Goal: Task Accomplishment & Management: Use online tool/utility

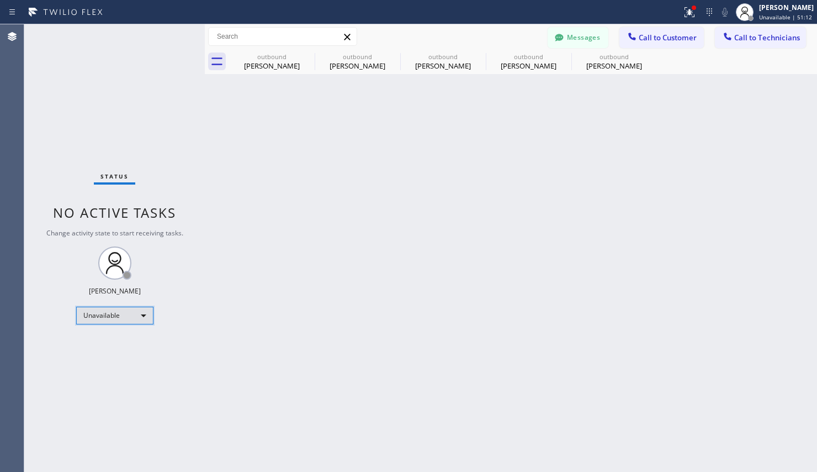
click at [126, 317] on div "Unavailable" at bounding box center [114, 315] width 77 height 18
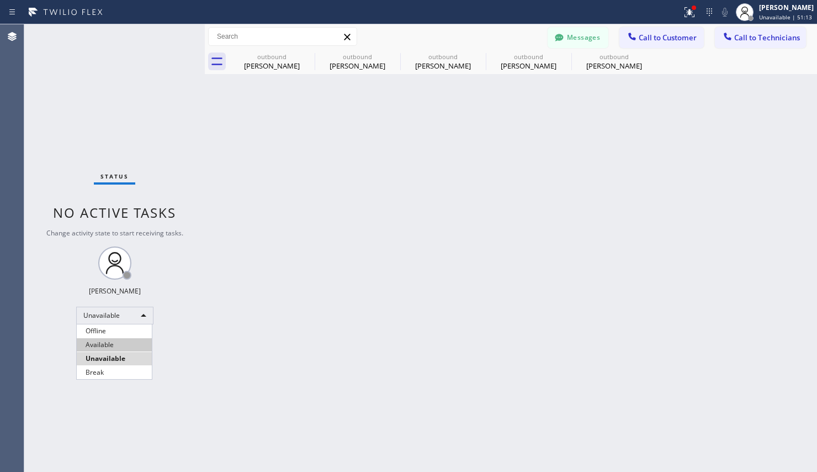
click at [92, 341] on li "Available" at bounding box center [114, 344] width 75 height 13
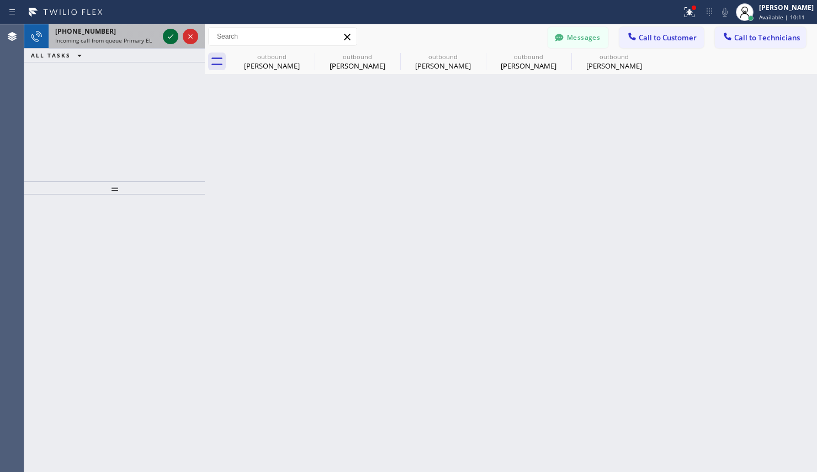
click at [171, 35] on icon at bounding box center [170, 36] width 13 height 13
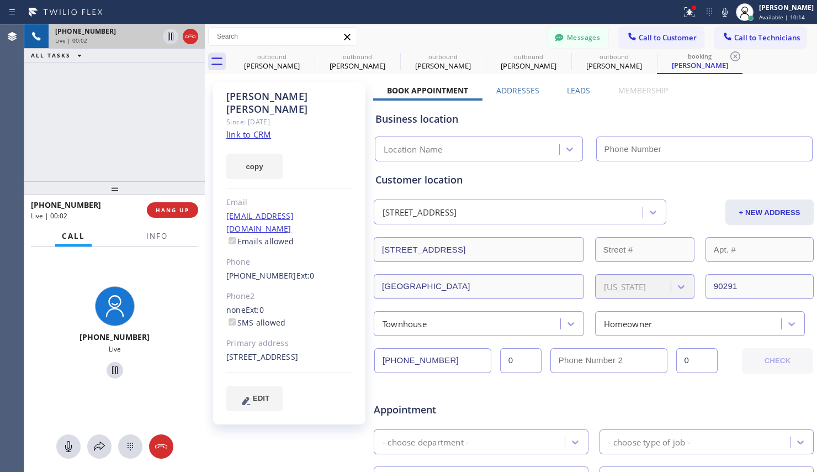
type input "[PHONE_NUMBER]"
click at [255, 129] on link "link to CRM" at bounding box center [248, 134] width 45 height 11
click at [110, 377] on icon at bounding box center [114, 369] width 13 height 13
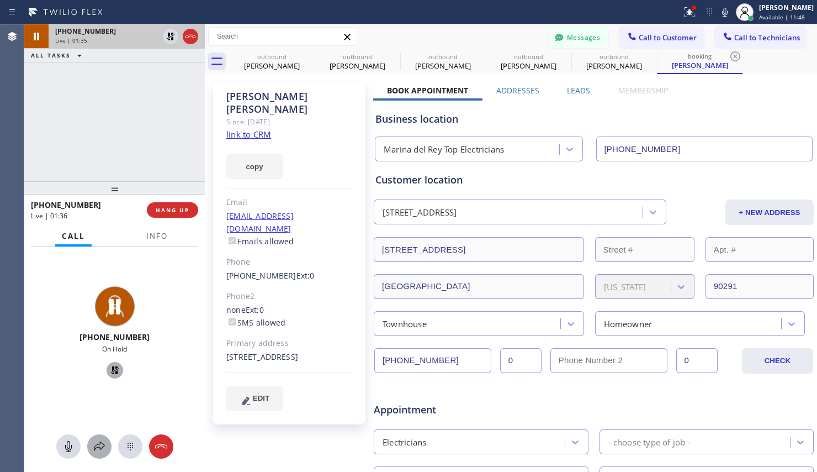
click at [101, 447] on icon at bounding box center [99, 446] width 13 height 13
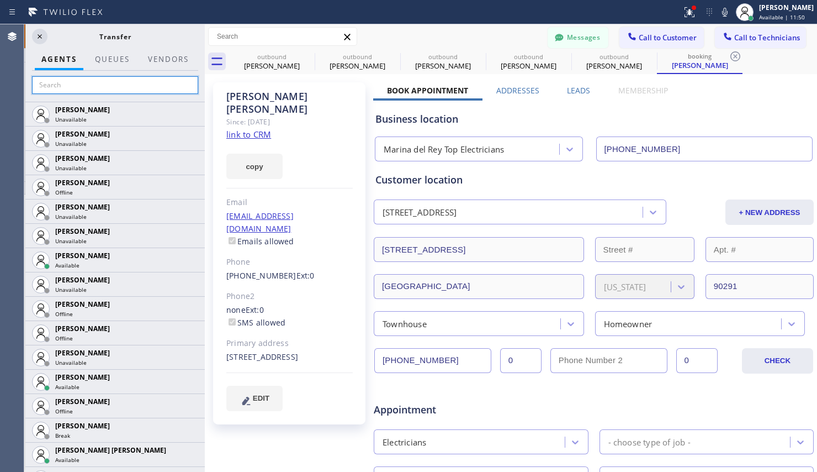
click at [93, 85] on input "text" at bounding box center [115, 85] width 166 height 18
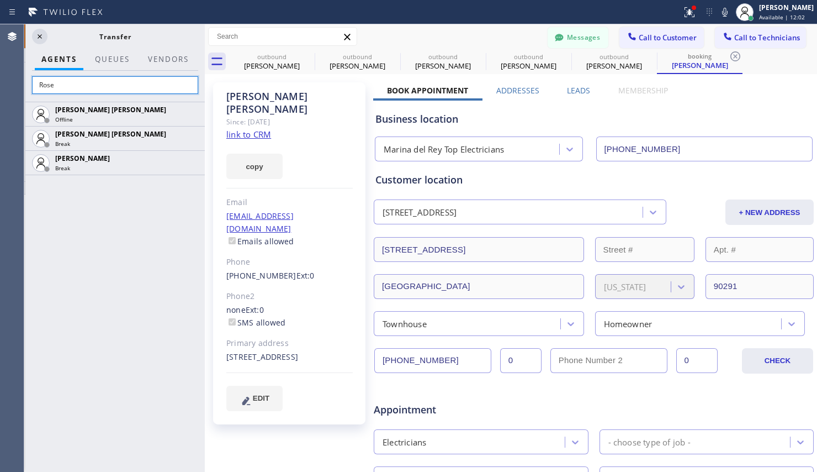
type input "Rose"
click at [43, 36] on icon at bounding box center [39, 36] width 13 height 13
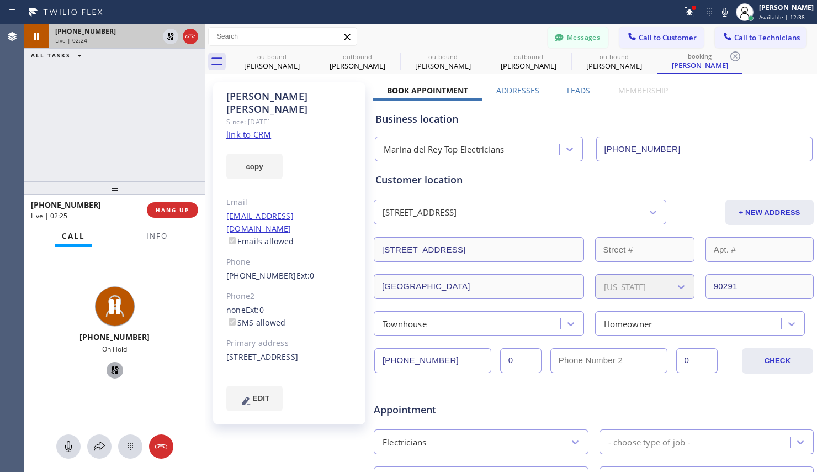
click at [113, 371] on icon at bounding box center [114, 370] width 8 height 8
click at [109, 372] on icon at bounding box center [114, 369] width 13 height 13
click at [111, 371] on icon at bounding box center [114, 369] width 13 height 13
click at [180, 211] on span "HANG UP" at bounding box center [173, 210] width 34 height 8
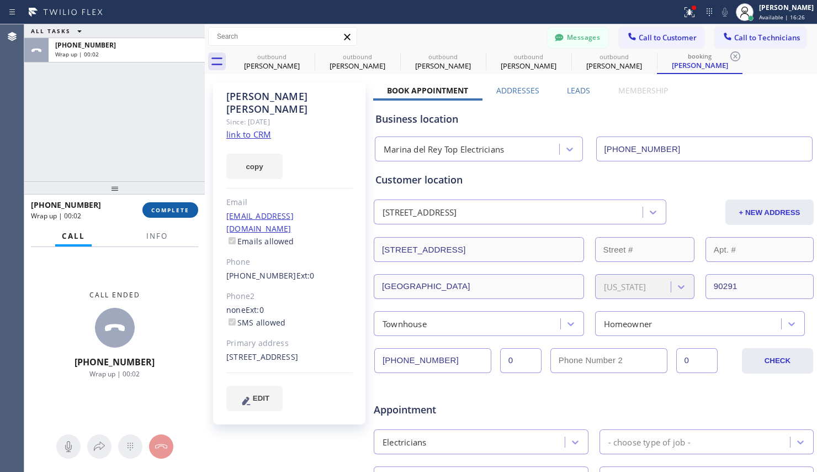
click at [180, 211] on span "COMPLETE" at bounding box center [170, 210] width 38 height 8
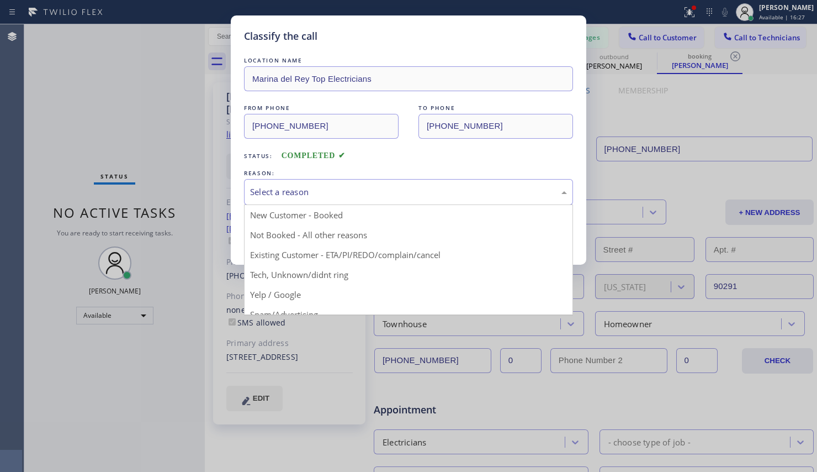
click at [351, 194] on div "Select a reason" at bounding box center [408, 192] width 317 height 13
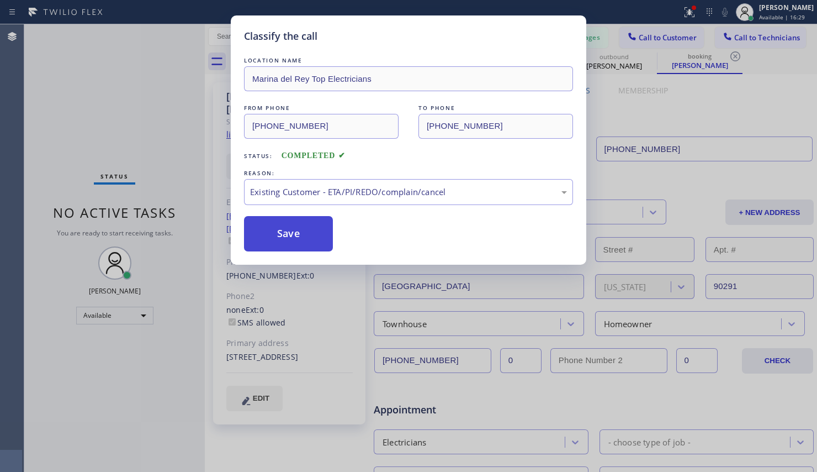
drag, startPoint x: 265, startPoint y: 240, endPoint x: 304, endPoint y: 248, distance: 40.2
click at [265, 240] on button "Save" at bounding box center [288, 233] width 89 height 35
type input "[PHONE_NUMBER]"
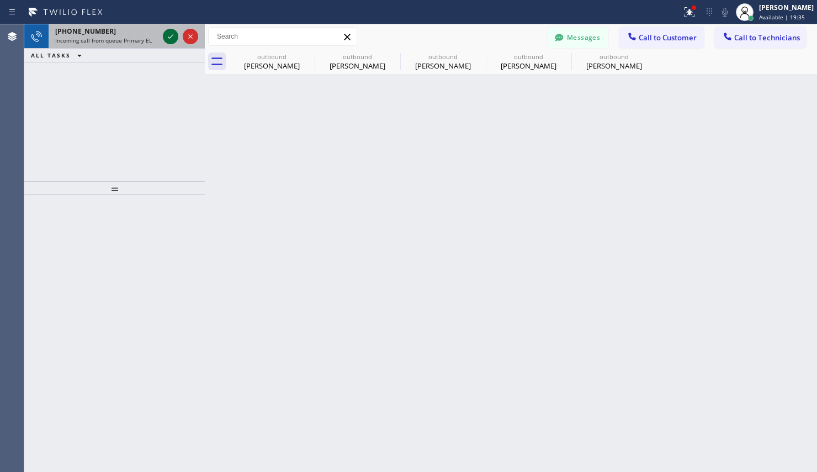
click at [174, 38] on icon at bounding box center [170, 36] width 13 height 13
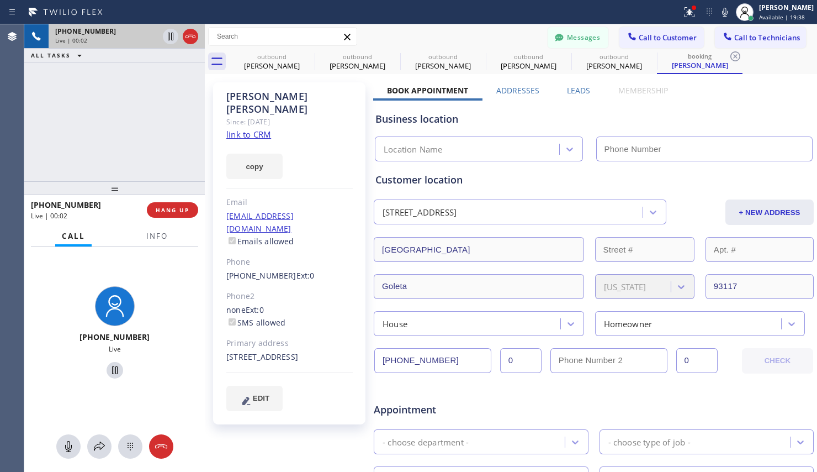
type input "[PHONE_NUMBER]"
click at [266, 129] on link "link to CRM" at bounding box center [248, 134] width 45 height 11
click at [112, 369] on icon at bounding box center [115, 370] width 6 height 8
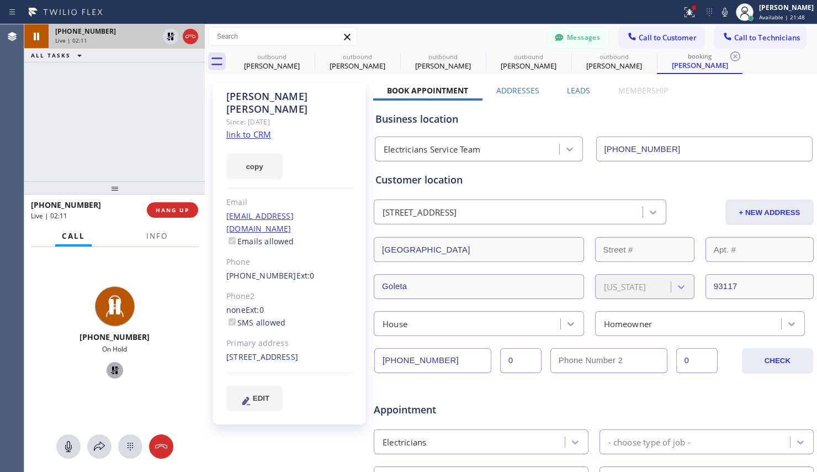
click at [111, 364] on icon at bounding box center [114, 369] width 13 height 13
click at [165, 212] on span "HANG UP" at bounding box center [173, 210] width 34 height 8
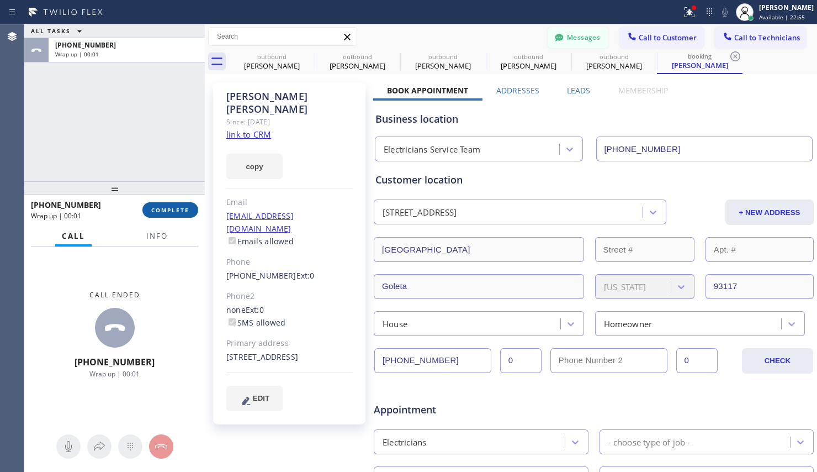
click at [170, 208] on span "COMPLETE" at bounding box center [170, 210] width 38 height 8
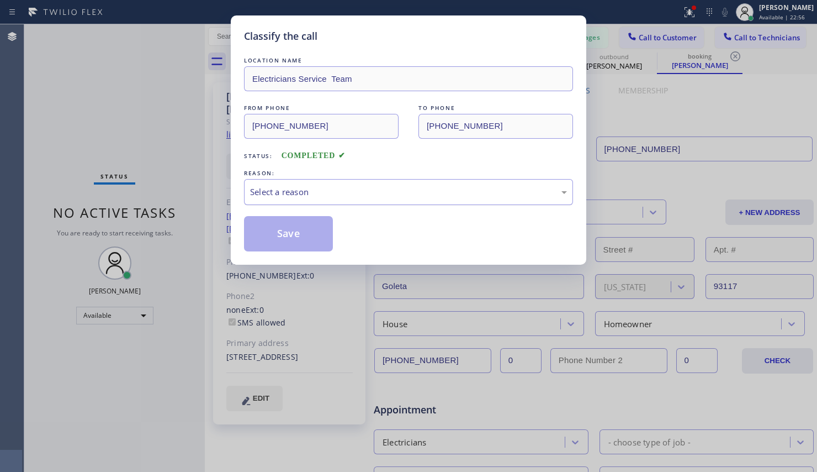
click at [298, 194] on div "Select a reason" at bounding box center [408, 192] width 317 height 13
click at [303, 239] on button "Save" at bounding box center [288, 233] width 89 height 35
type input "[PHONE_NUMBER]"
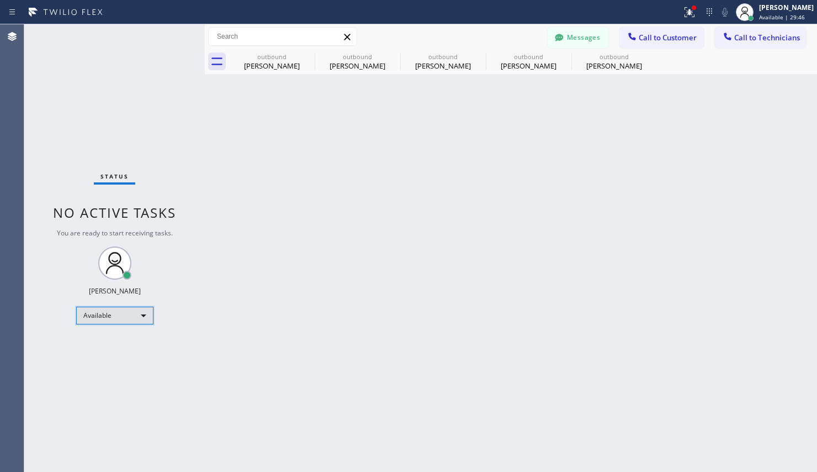
click at [96, 320] on div "Available" at bounding box center [114, 315] width 77 height 18
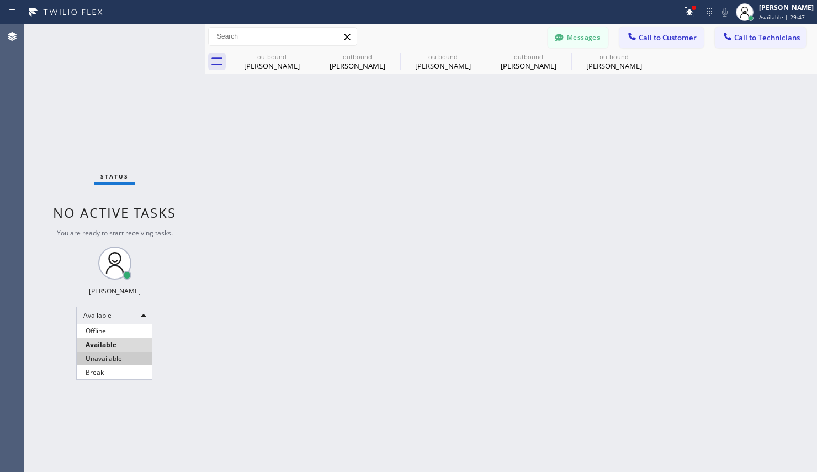
click at [96, 355] on li "Unavailable" at bounding box center [114, 358] width 75 height 13
